Goal: Task Accomplishment & Management: Manage account settings

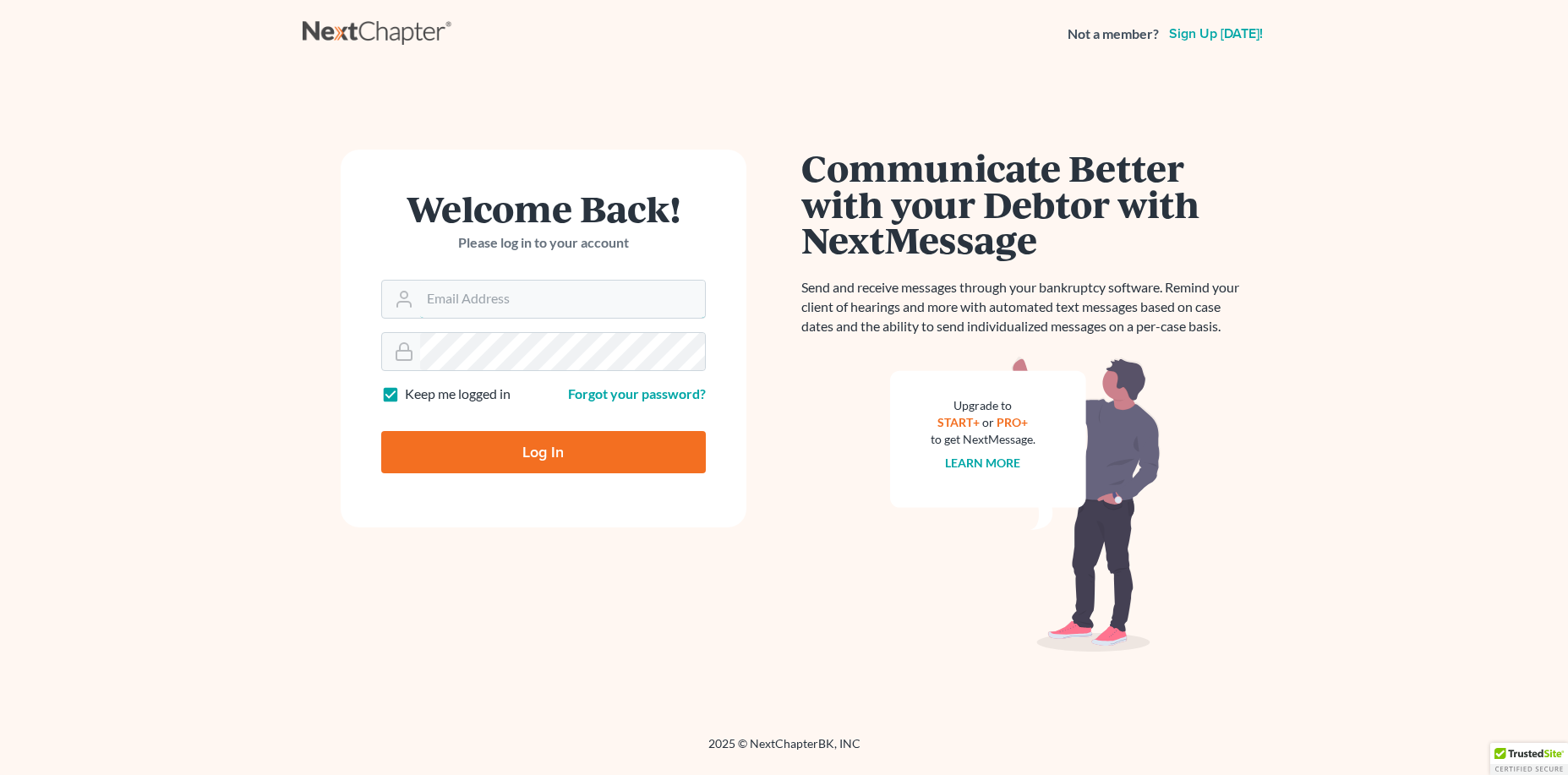
type input "[EMAIL_ADDRESS][DOMAIN_NAME]"
click at [497, 450] on input "Log In" at bounding box center [543, 452] width 324 height 42
type input "Thinking..."
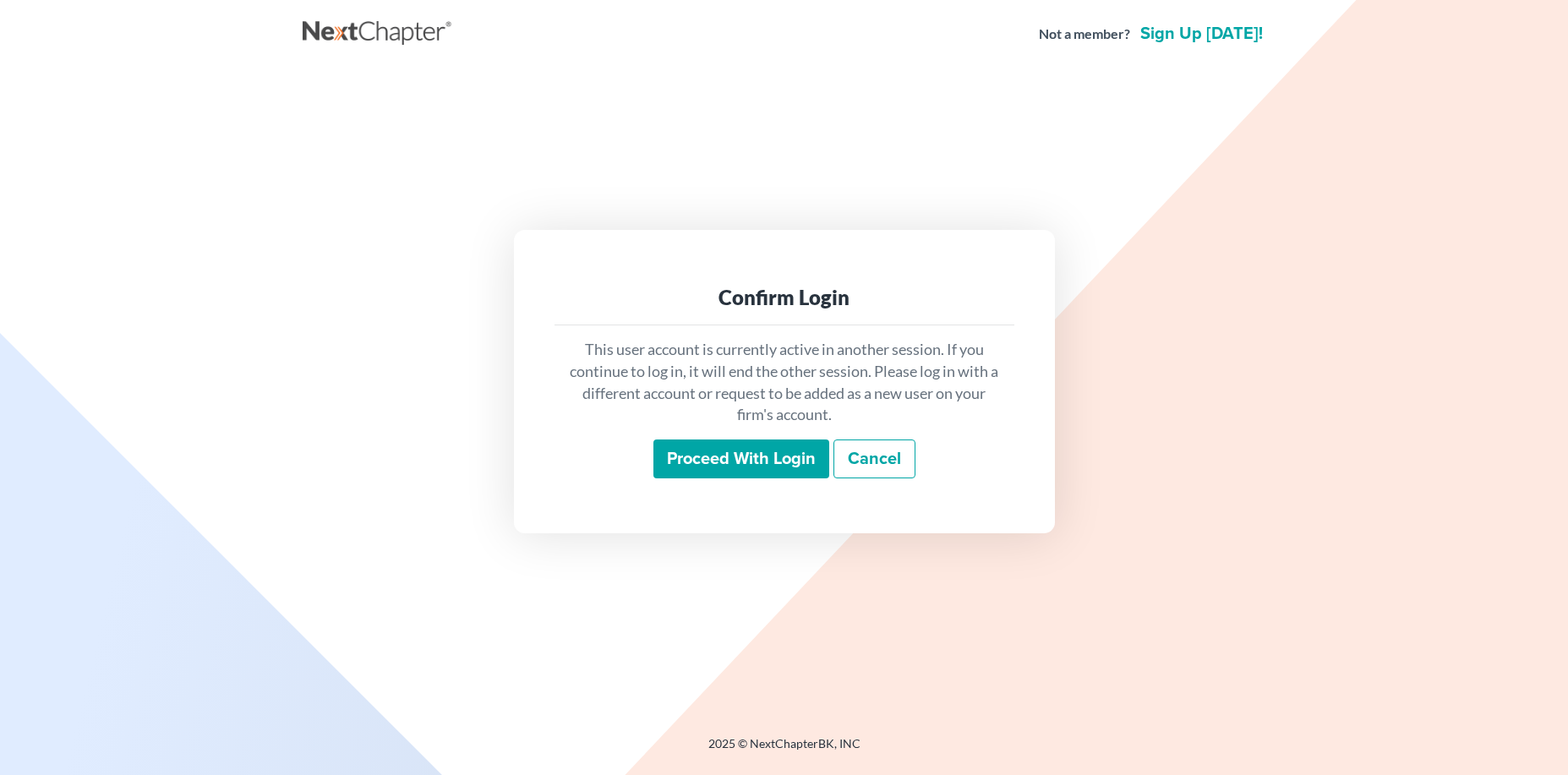
click at [702, 471] on input "Proceed with login" at bounding box center [741, 459] width 176 height 39
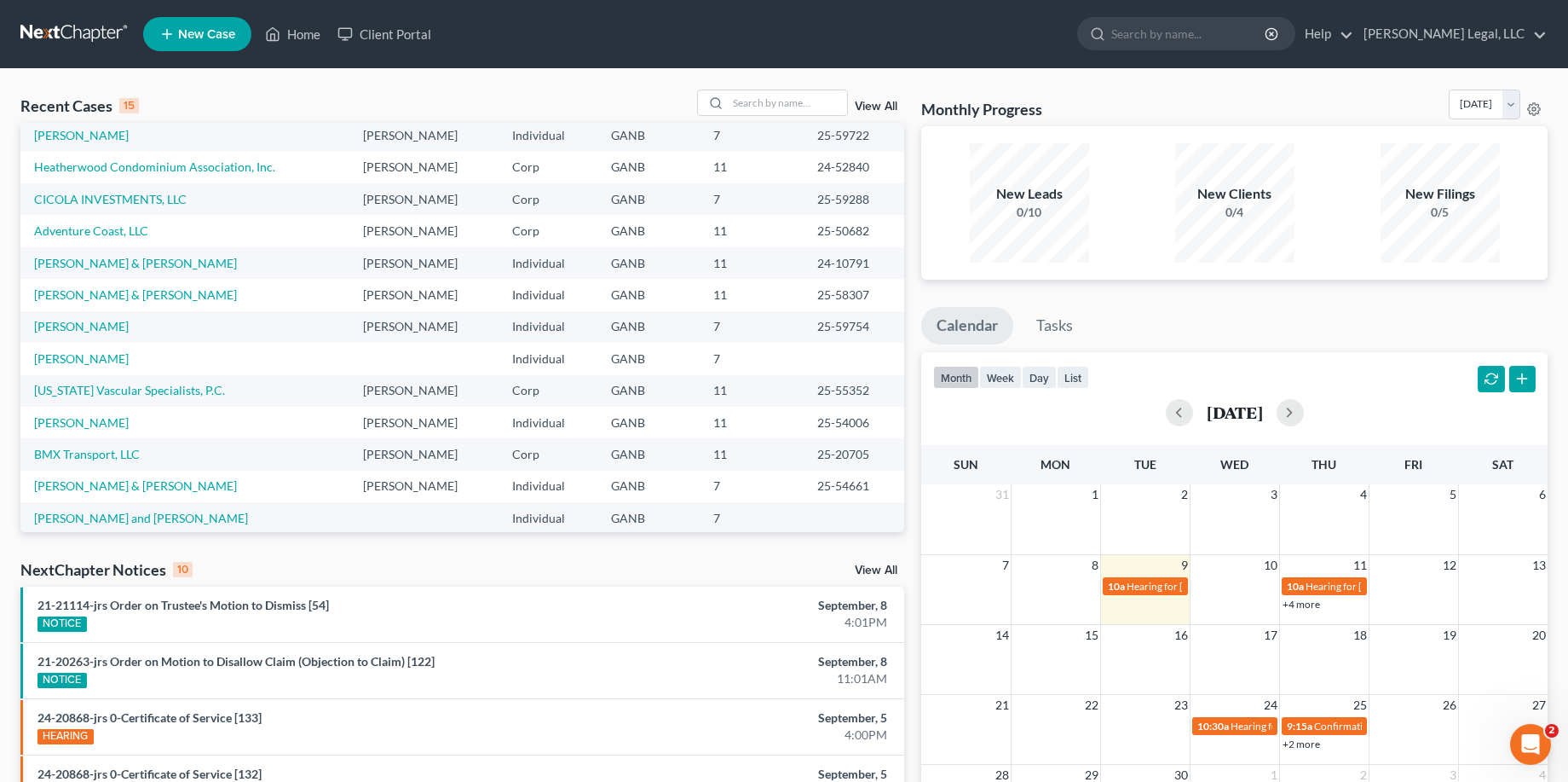
scroll to position [117, 0]
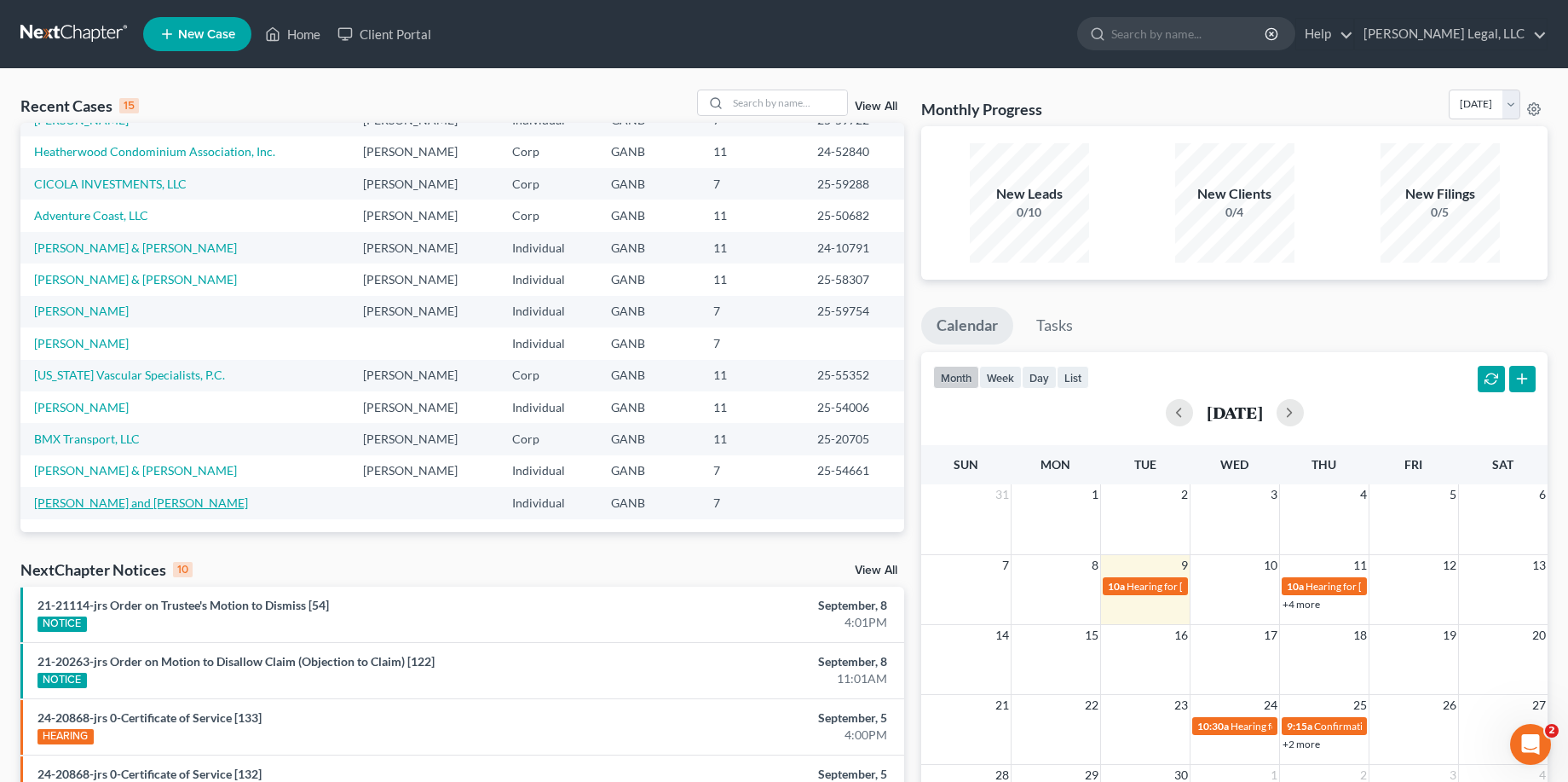
click at [97, 508] on link "Borsa, Tim and Michelle" at bounding box center [141, 502] width 214 height 14
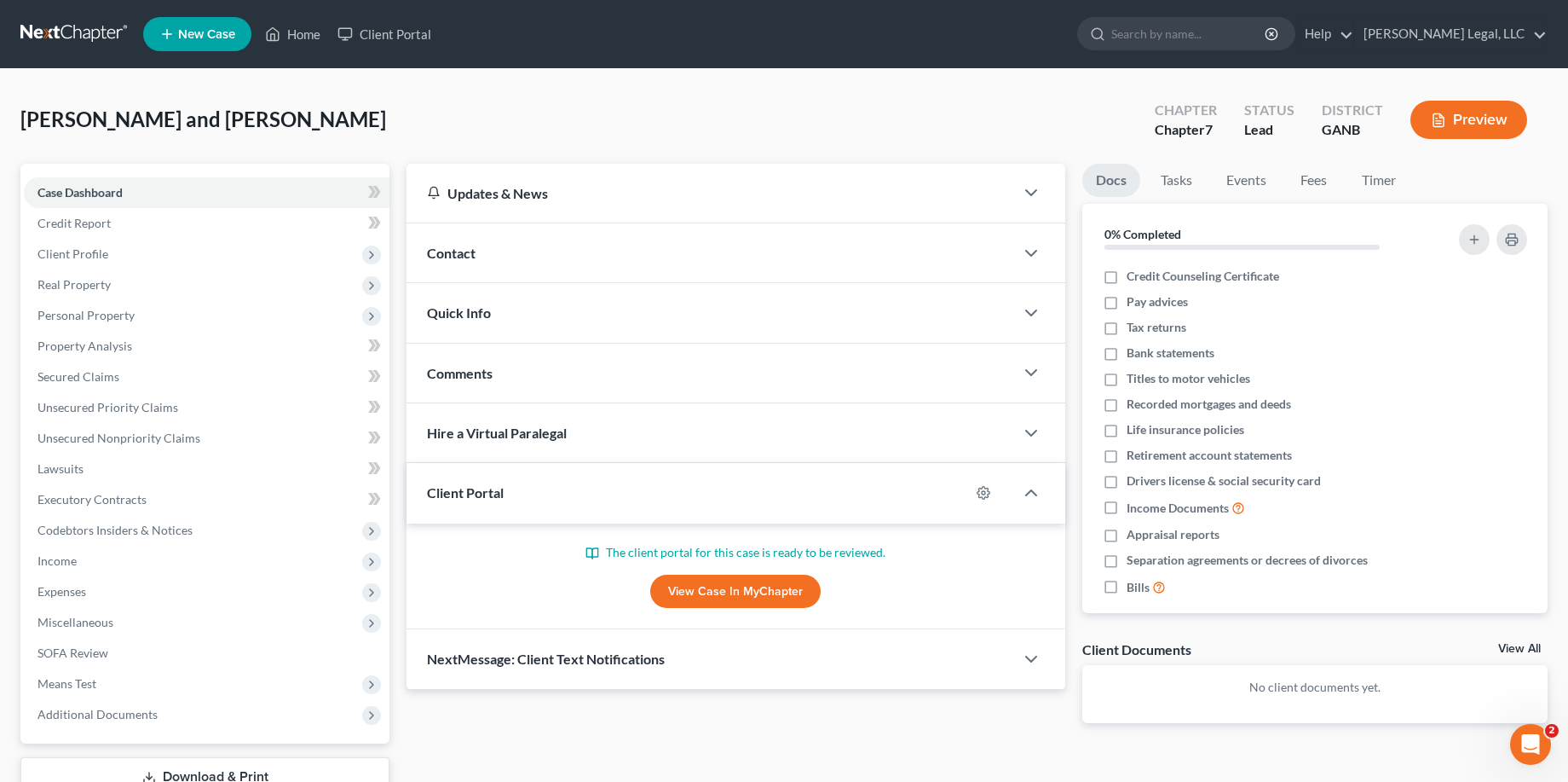
click at [1507, 643] on link "View All" at bounding box center [1520, 649] width 42 height 12
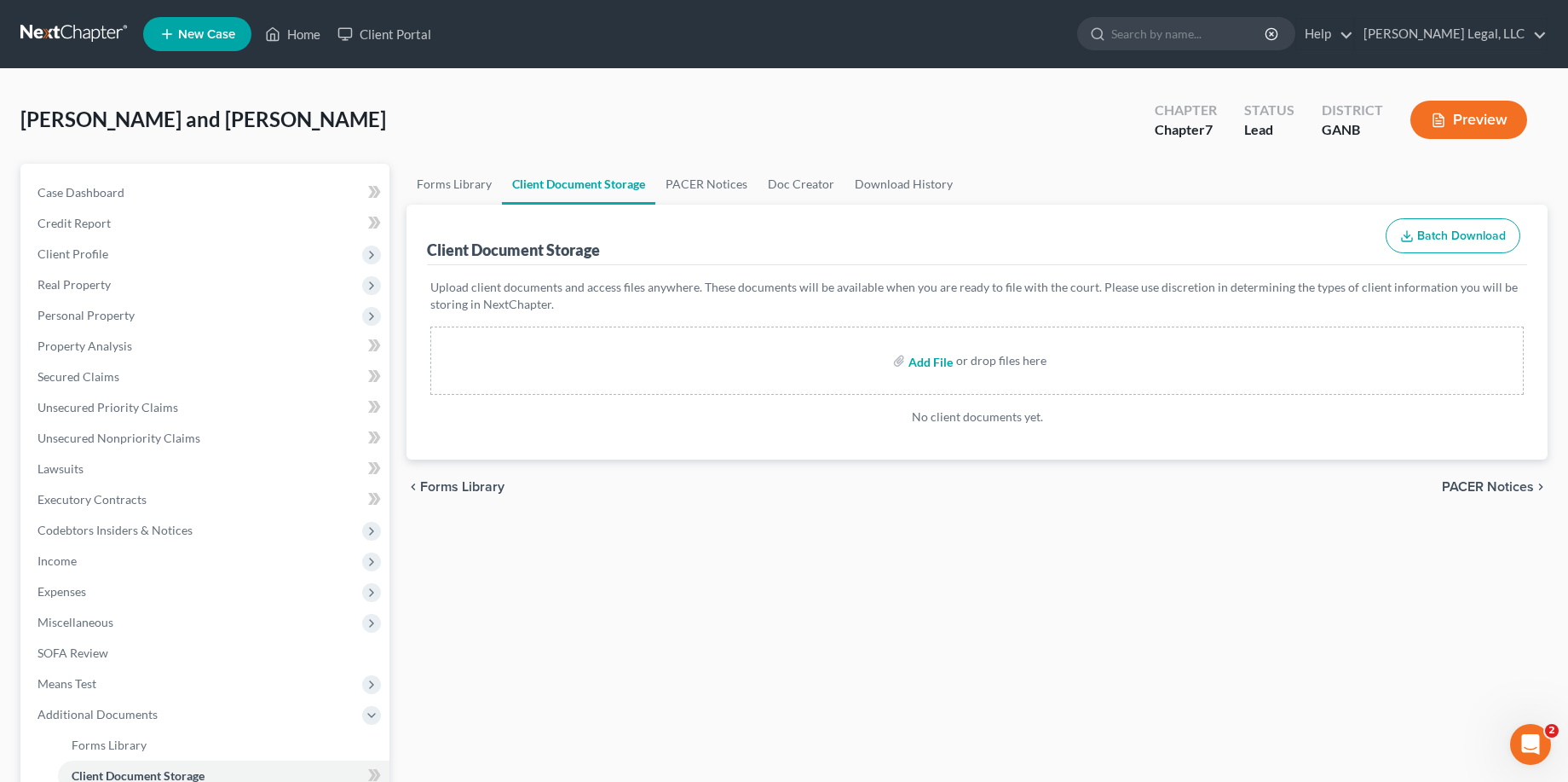
click at [936, 362] on input "file" at bounding box center [929, 361] width 41 height 31
click at [928, 358] on input "file" at bounding box center [929, 361] width 41 height 31
type input "C:\fakepath\25.1.10 T Borsa Paystub.pdf"
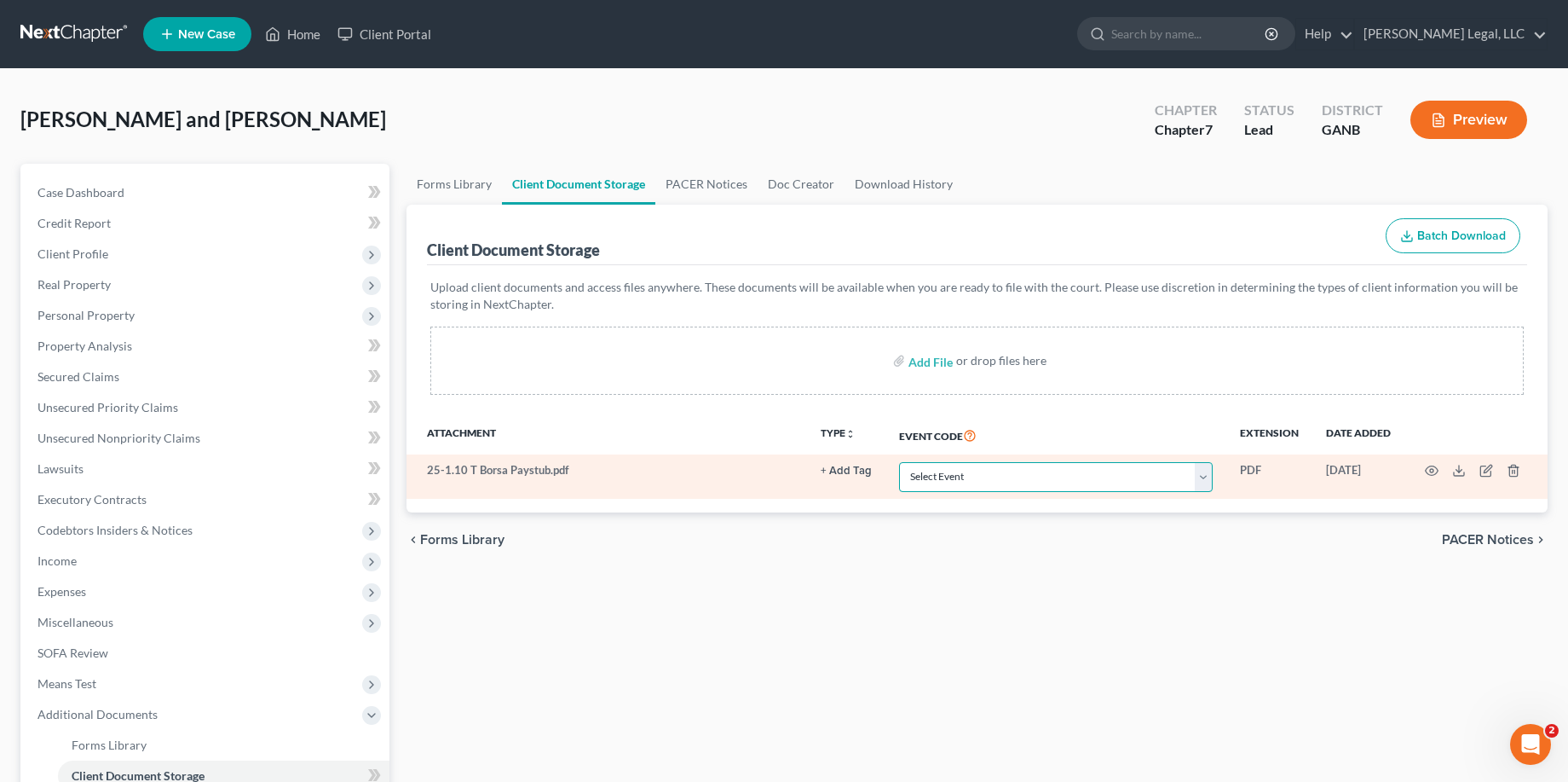
click at [1201, 480] on select "Select Event 01 - Chapter 13 Plan - Initial Plan 02-Application to Pay Filing F…" at bounding box center [1056, 477] width 314 height 30
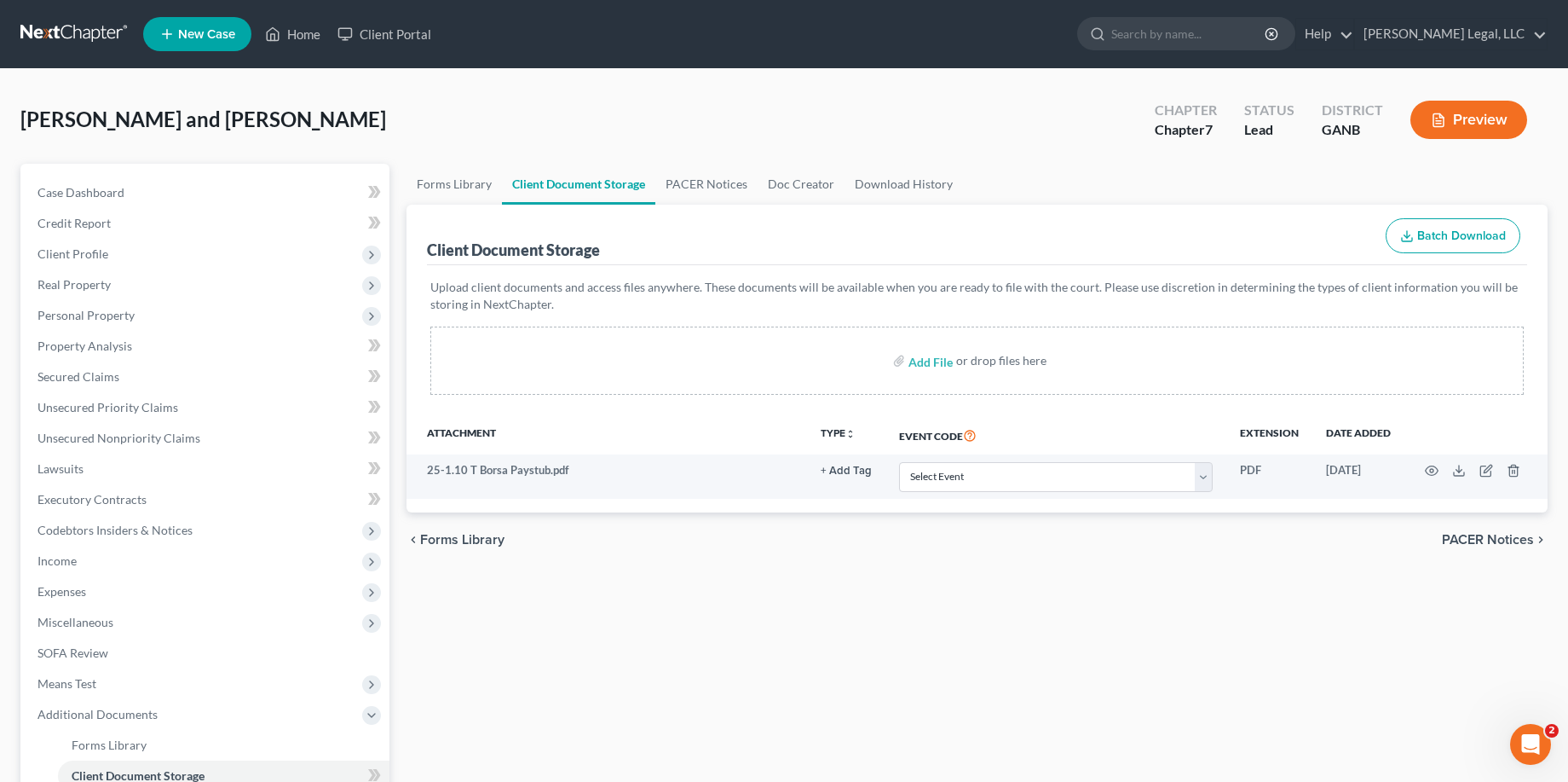
click at [1169, 553] on div "chevron_left Forms Library PACER Notices chevron_right" at bounding box center [977, 540] width 1141 height 55
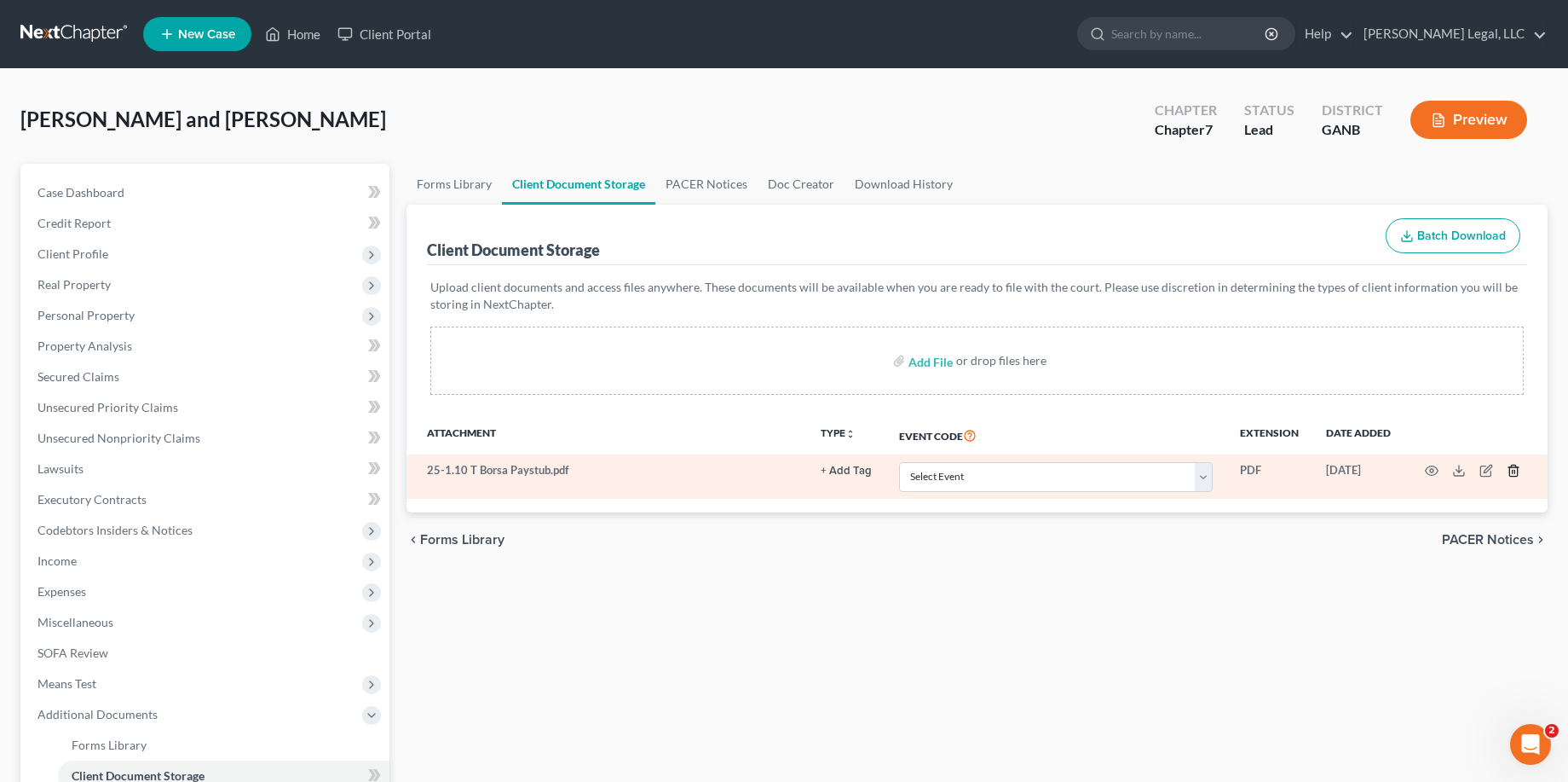
click at [1516, 470] on icon "button" at bounding box center [1514, 471] width 14 height 14
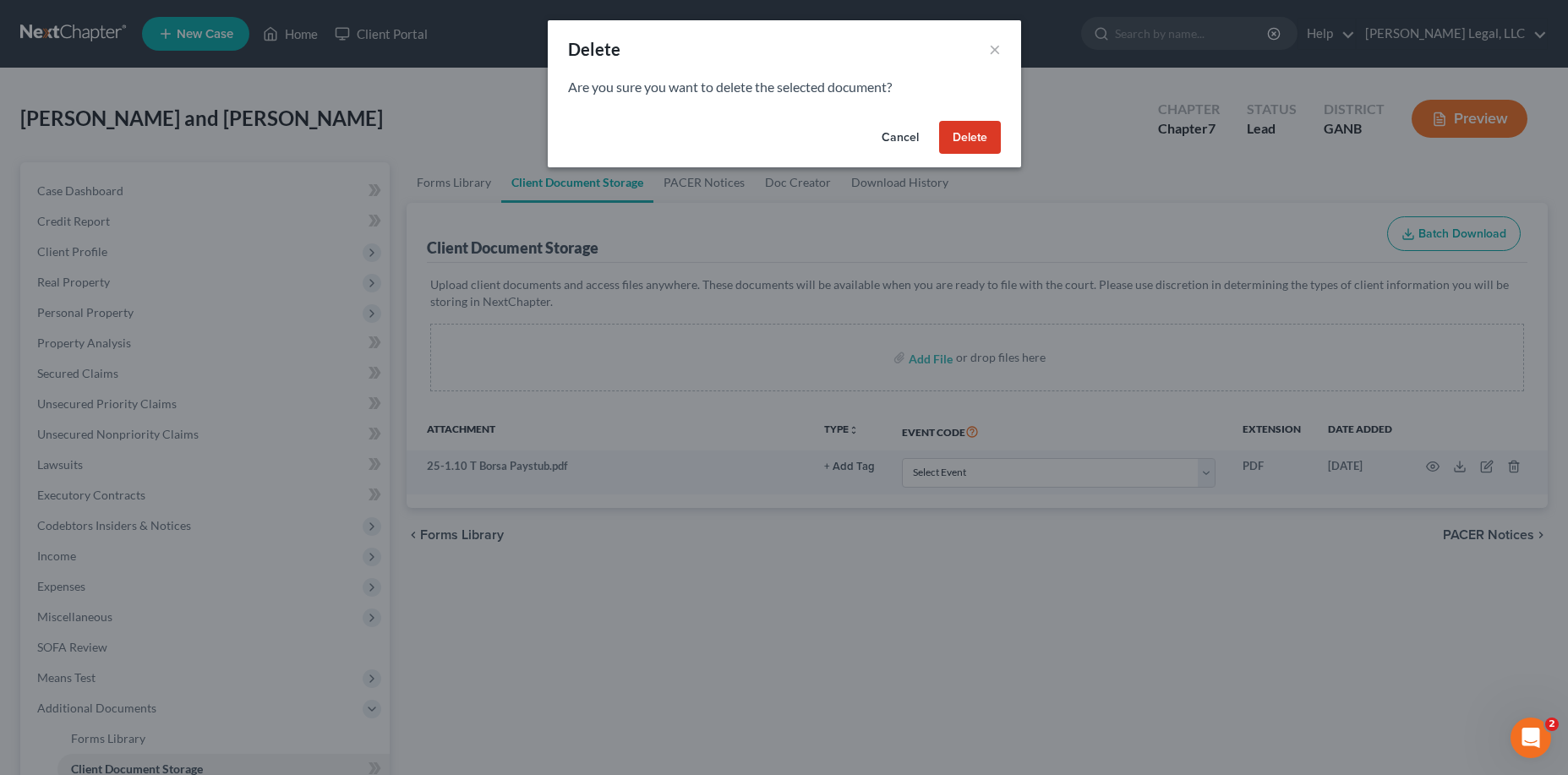
click at [978, 139] on button "Delete" at bounding box center [970, 138] width 62 height 34
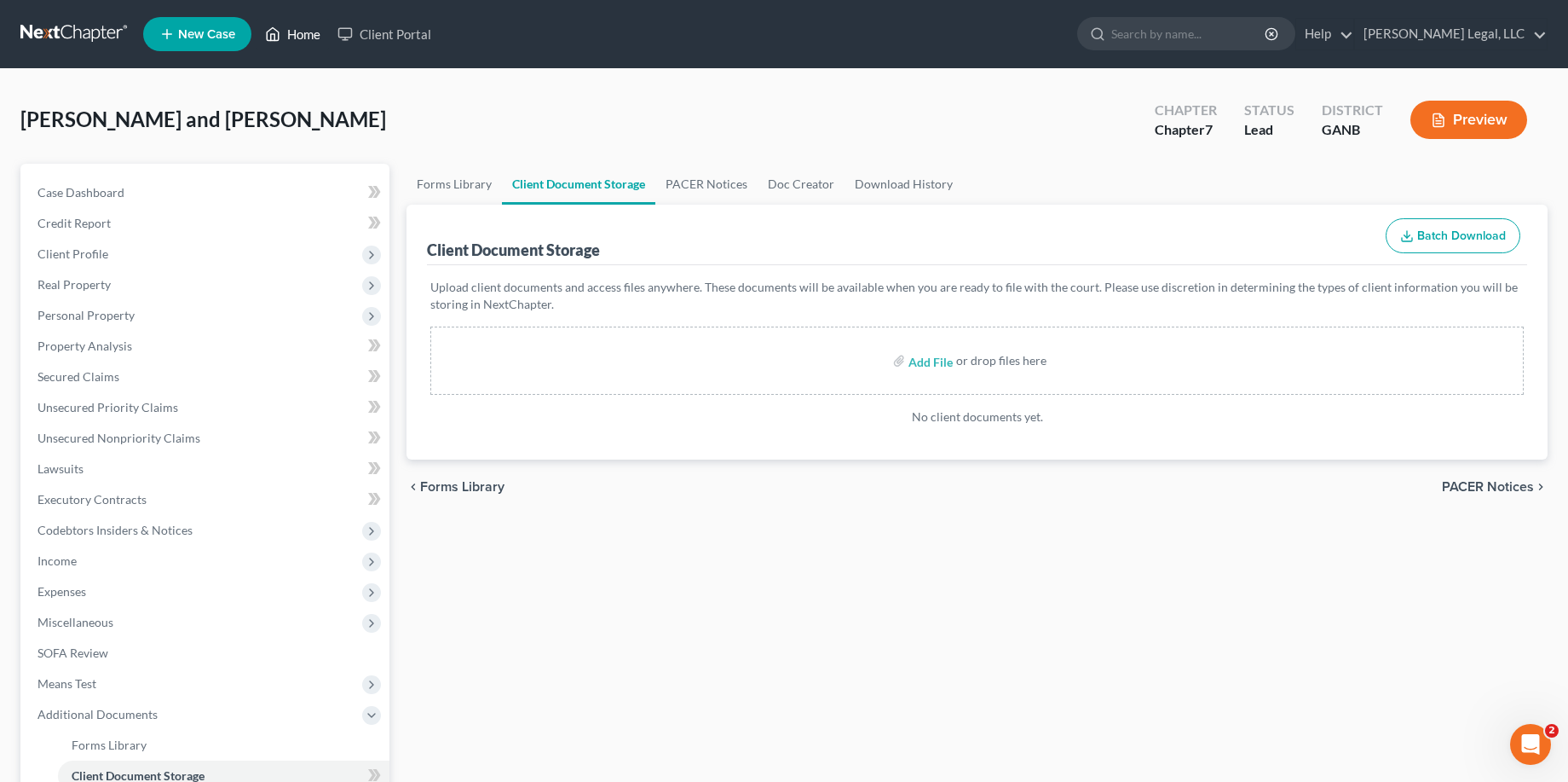
click at [294, 24] on link "Home" at bounding box center [293, 33] width 72 height 31
